Goal: Task Accomplishment & Management: Manage account settings

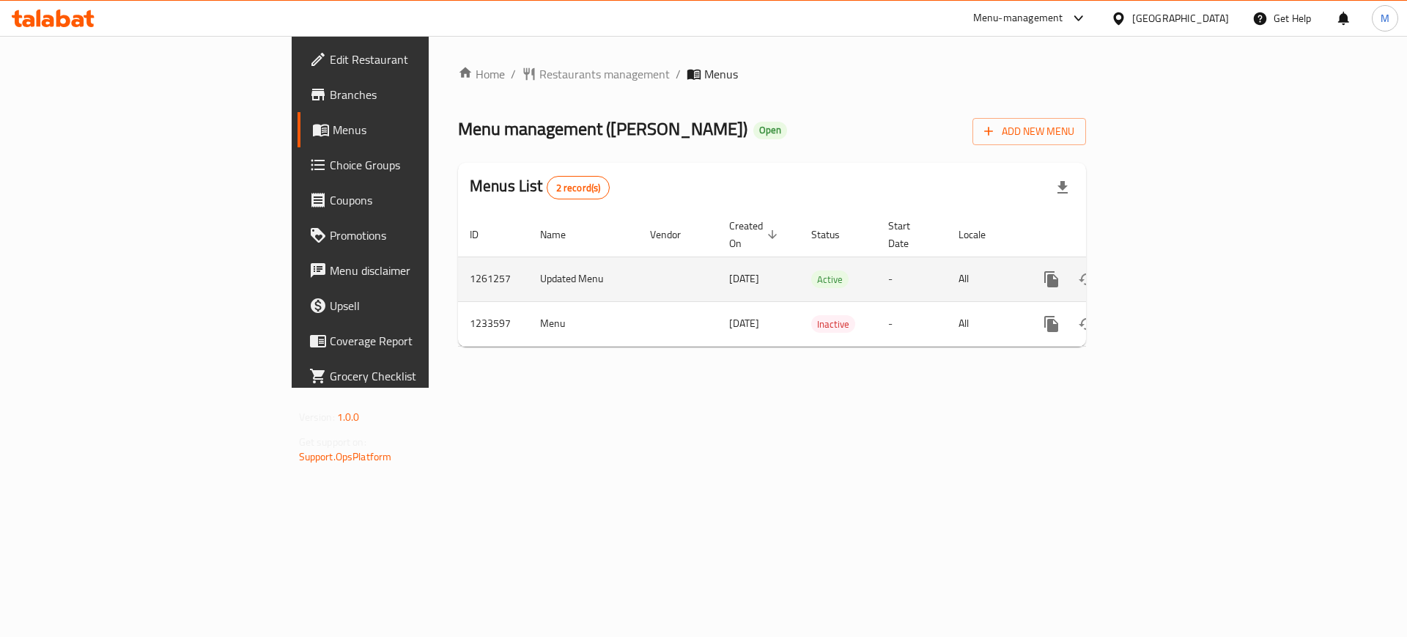
click at [1166, 270] on icon "enhanced table" at bounding box center [1158, 279] width 18 height 18
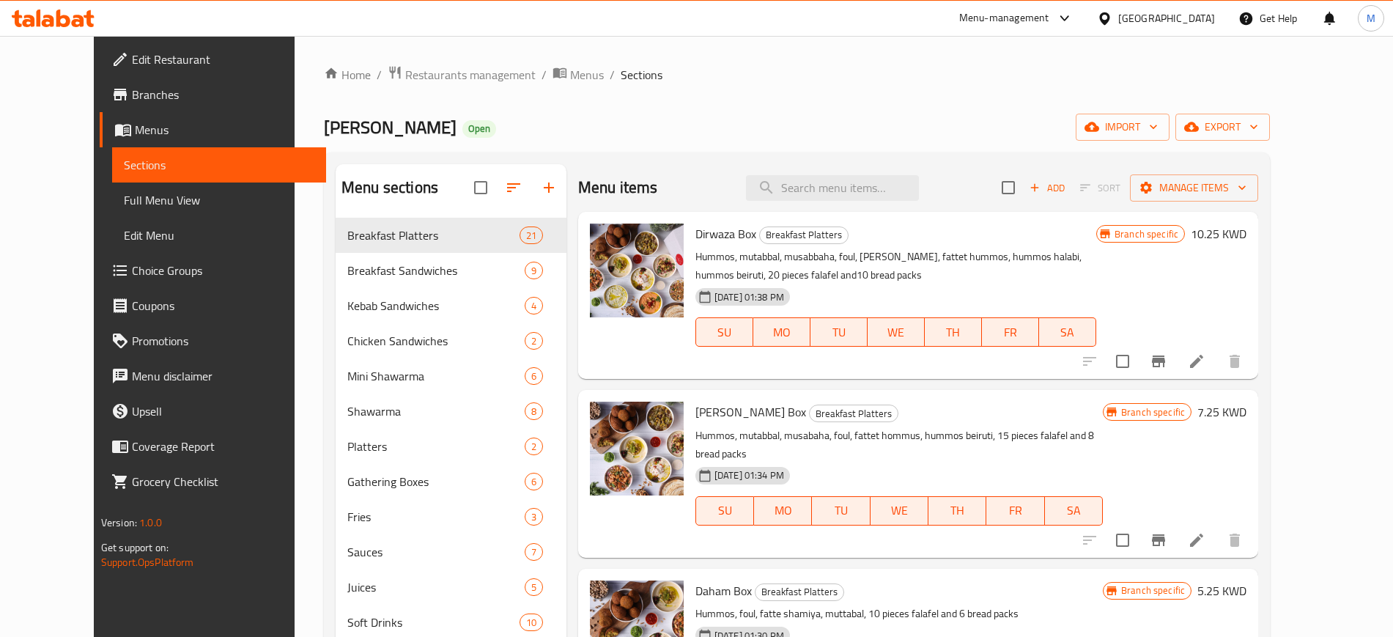
click at [75, 10] on icon at bounding box center [53, 19] width 83 height 18
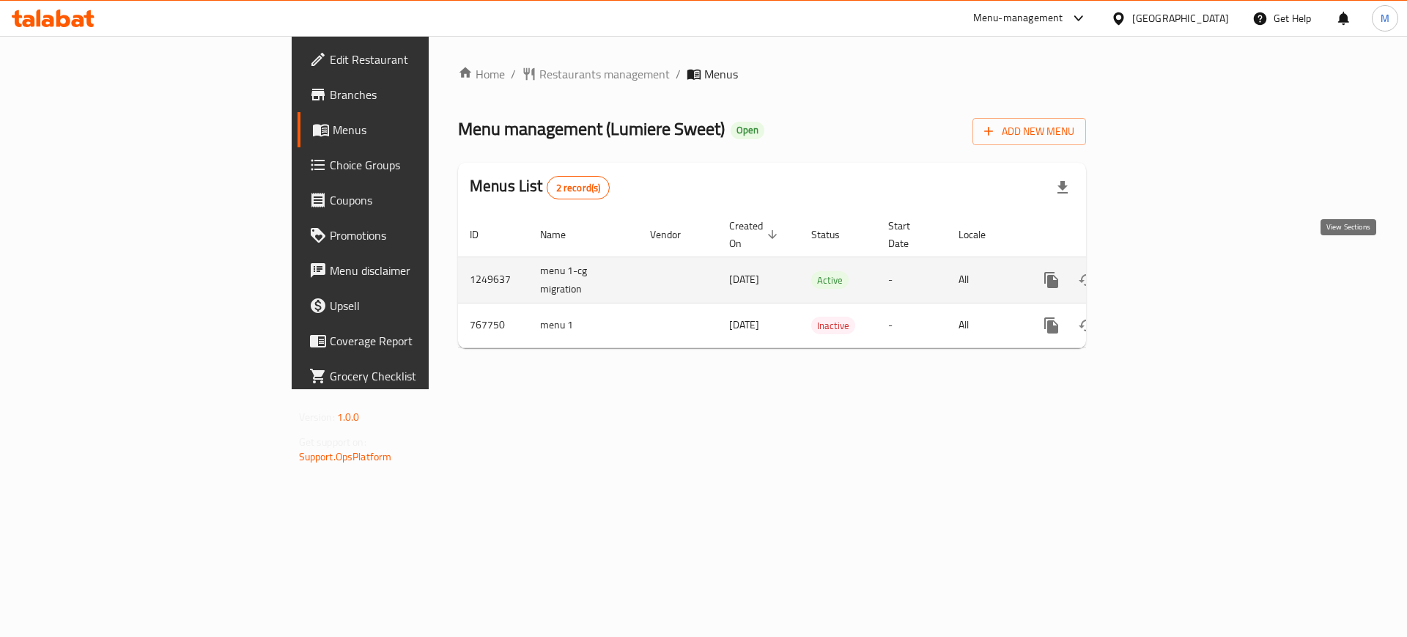
click at [1166, 271] on icon "enhanced table" at bounding box center [1158, 280] width 18 height 18
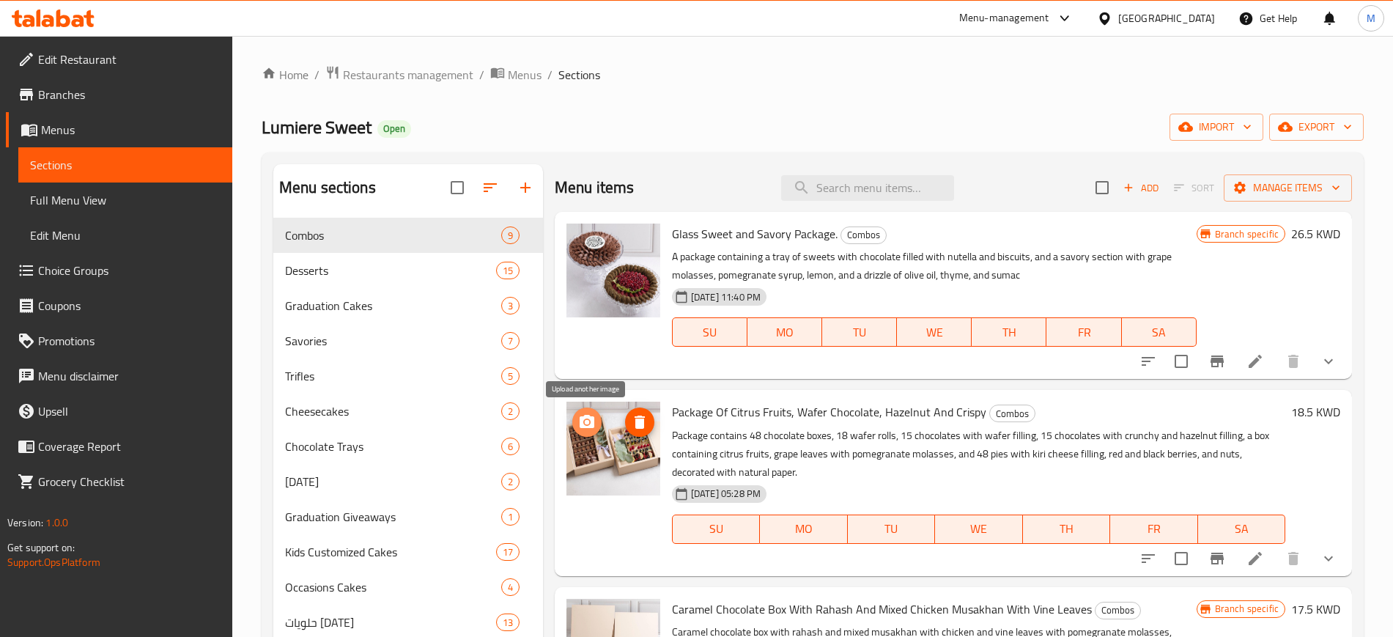
click at [583, 420] on icon "upload picture" at bounding box center [587, 421] width 15 height 13
click at [762, 73] on ol "Home / Restaurants management / Menus / Sections" at bounding box center [813, 74] width 1102 height 19
